Goal: Information Seeking & Learning: Learn about a topic

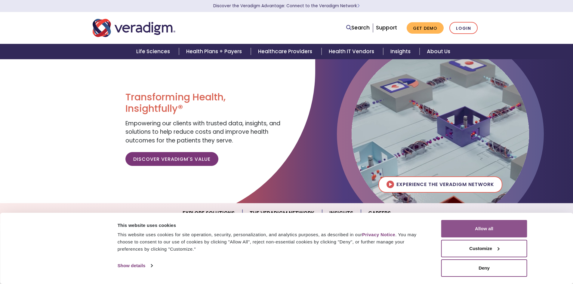
click at [496, 226] on button "Allow all" at bounding box center [484, 228] width 86 height 17
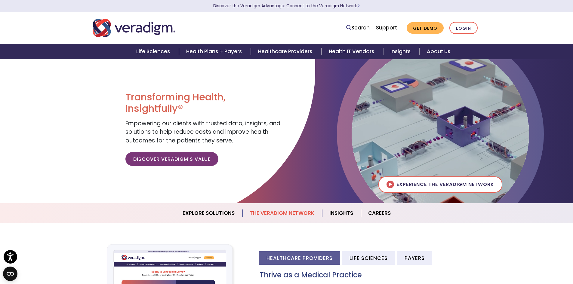
click at [283, 211] on link "The Veradigm Network" at bounding box center [282, 213] width 80 height 15
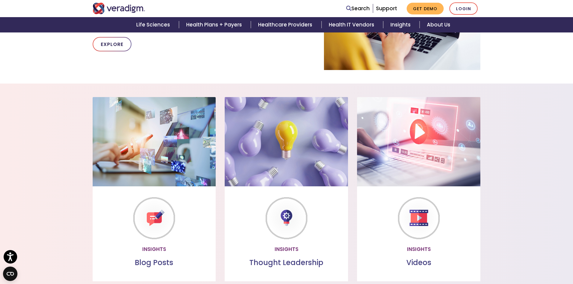
scroll to position [473, 0]
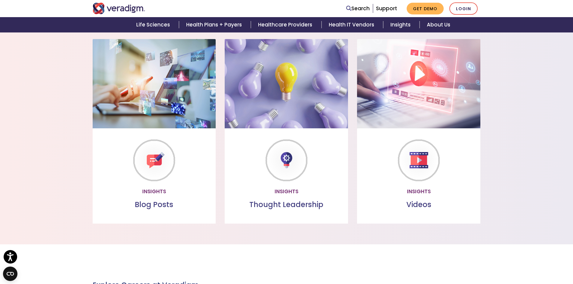
click at [423, 191] on link "Watch more" at bounding box center [419, 191] width 52 height 14
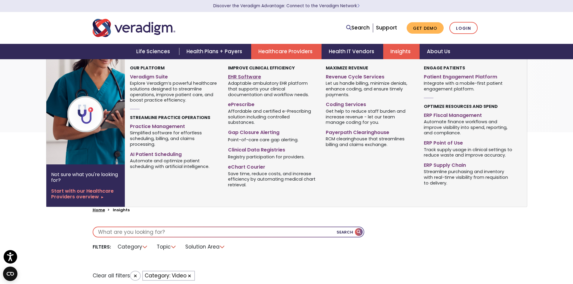
click at [256, 79] on link "EHR Software" at bounding box center [272, 76] width 89 height 9
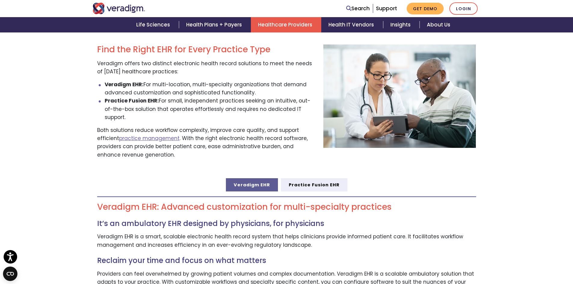
scroll to position [240, 0]
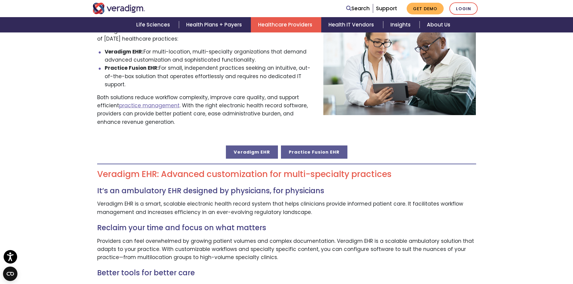
click at [317, 147] on link "Practice Fusion EHR" at bounding box center [314, 151] width 66 height 13
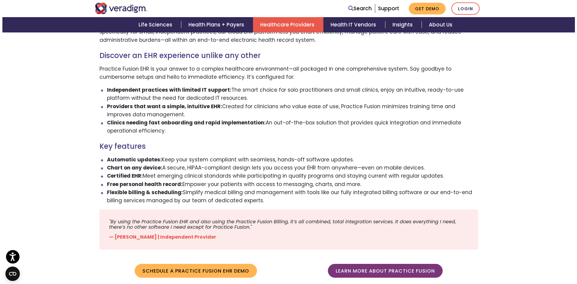
scroll to position [571, 0]
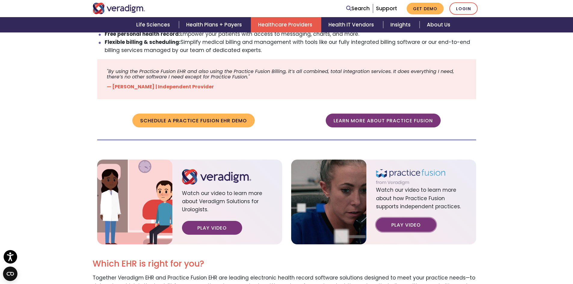
click at [422, 218] on link "Play Video" at bounding box center [406, 225] width 60 height 14
